Goal: Task Accomplishment & Management: Manage account settings

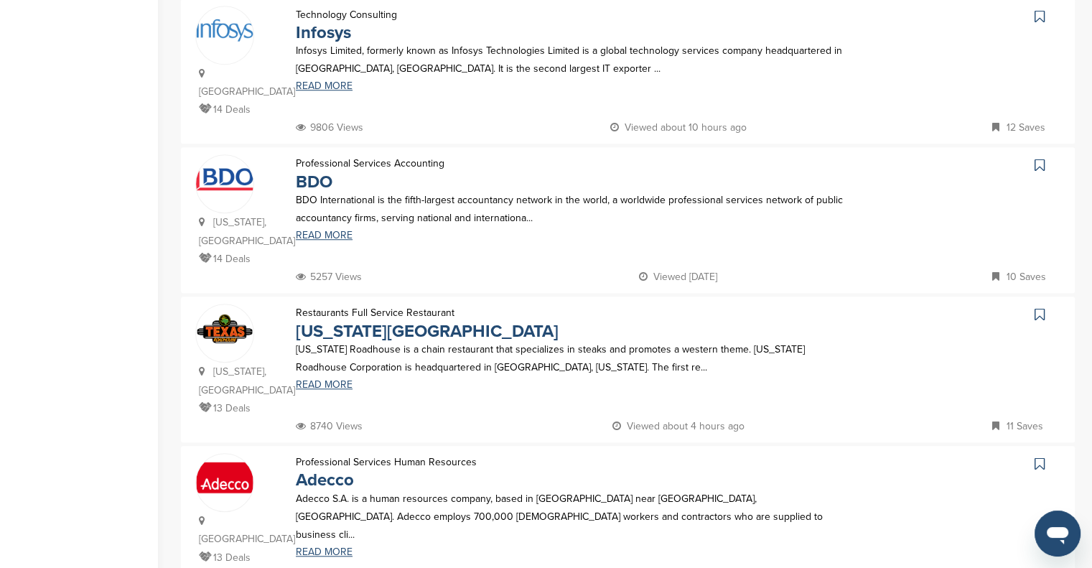
scroll to position [1241, 0]
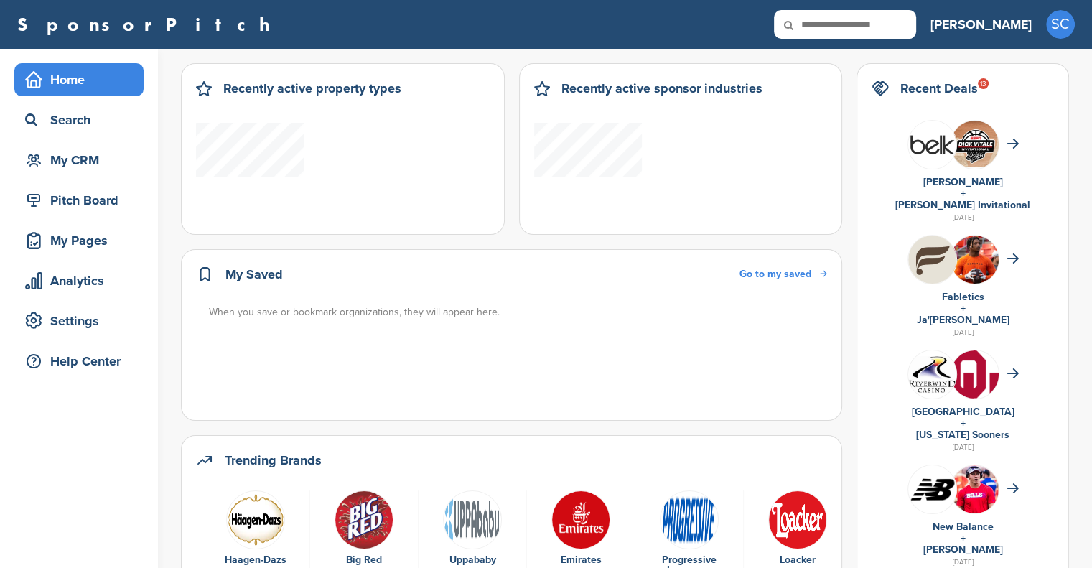
click at [1022, 22] on h3 "[PERSON_NAME]" at bounding box center [981, 24] width 101 height 20
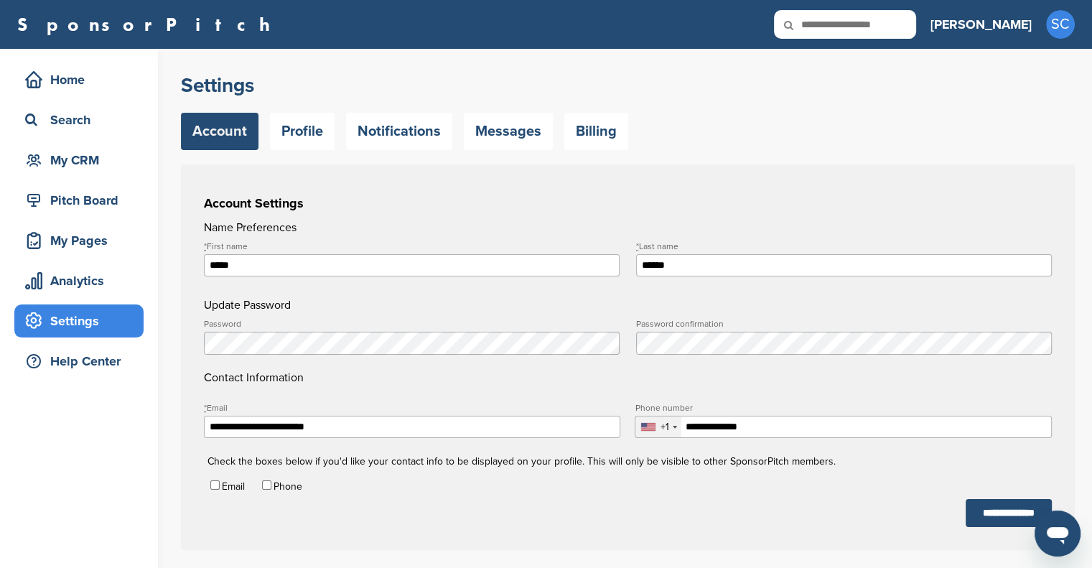
click at [0, 0] on link "Settings" at bounding box center [0, 0] width 0 height 0
click at [0, 0] on link "Profile" at bounding box center [0, 0] width 0 height 0
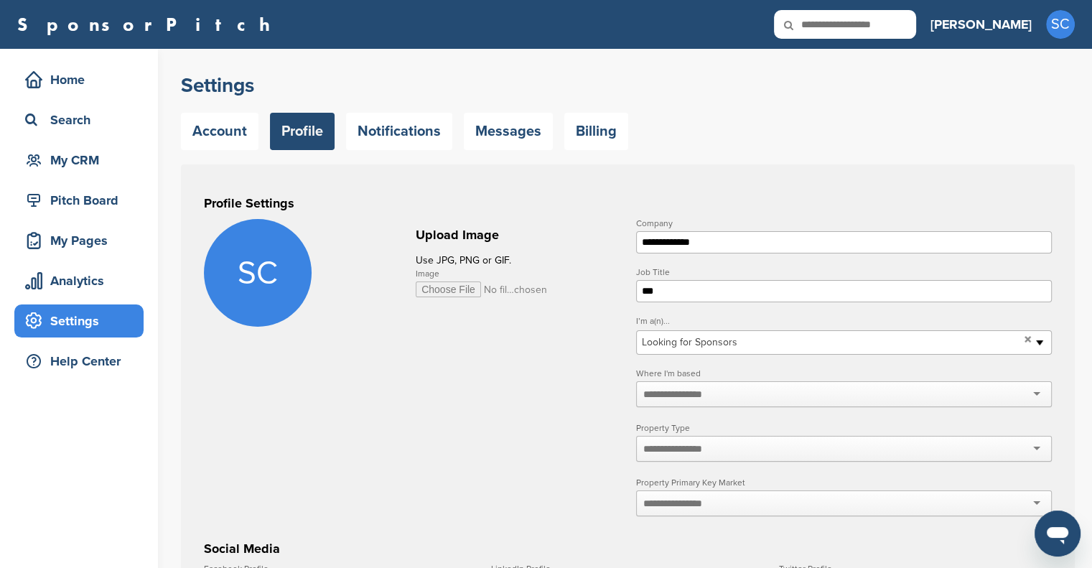
click at [0, 0] on link "Sign Out" at bounding box center [0, 0] width 0 height 0
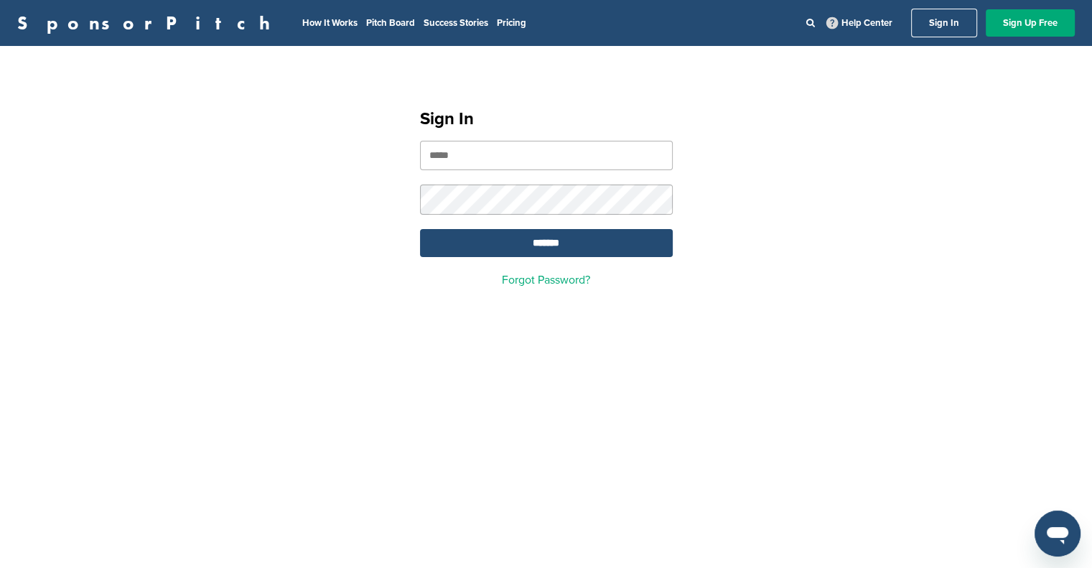
click at [545, 154] on input "email" at bounding box center [546, 155] width 253 height 29
type input "**********"
